Goal: Information Seeking & Learning: Learn about a topic

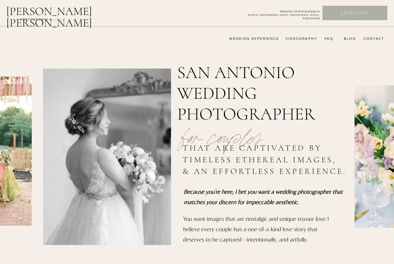
click at [269, 38] on nav "wedding experience" at bounding box center [250, 39] width 58 height 5
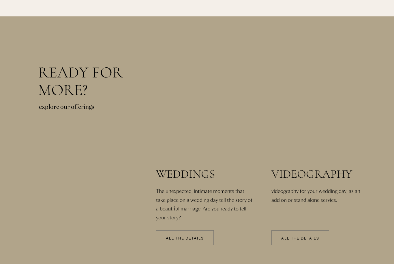
scroll to position [1236, 0]
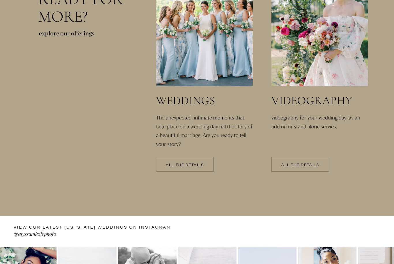
click at [205, 163] on div at bounding box center [185, 164] width 58 height 15
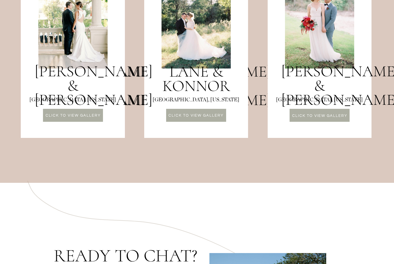
scroll to position [779, 0]
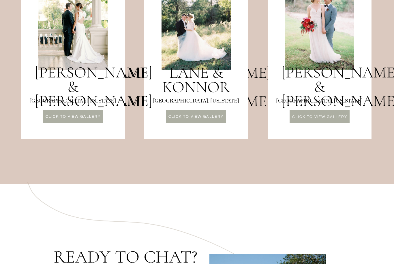
click at [94, 122] on div at bounding box center [73, 116] width 60 height 13
click at [217, 118] on p "CLICK TO VIEW GALLERY" at bounding box center [196, 117] width 60 height 5
click at [340, 116] on p "CLICK TO VIEW GALLERY" at bounding box center [320, 117] width 60 height 5
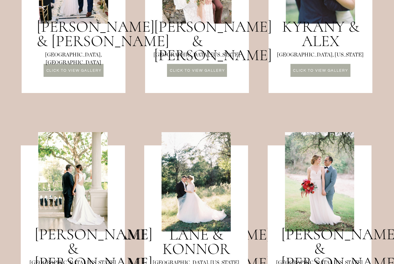
scroll to position [617, 0]
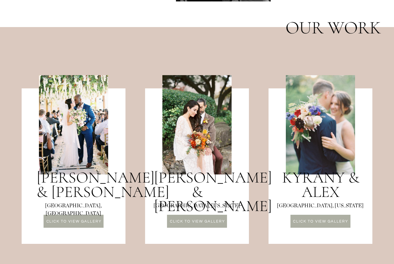
scroll to position [464, 0]
